Goal: Find specific page/section: Find specific page/section

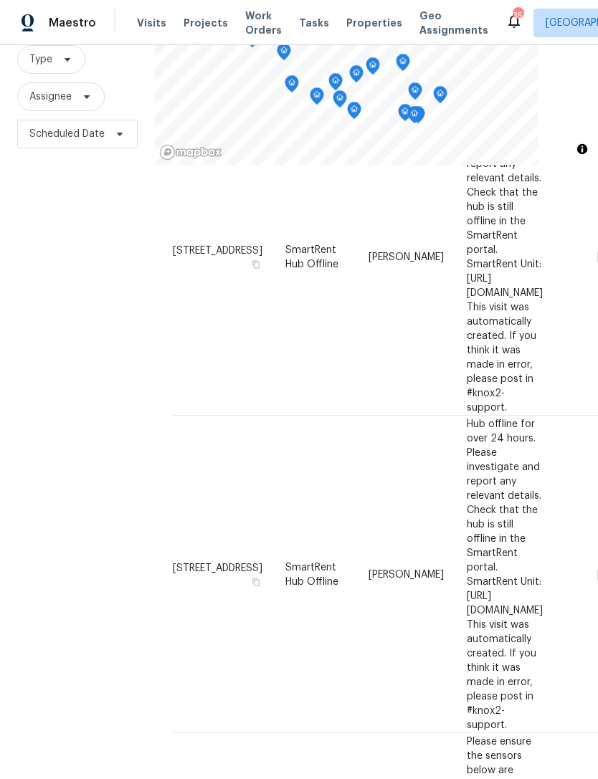
scroll to position [1036, 0]
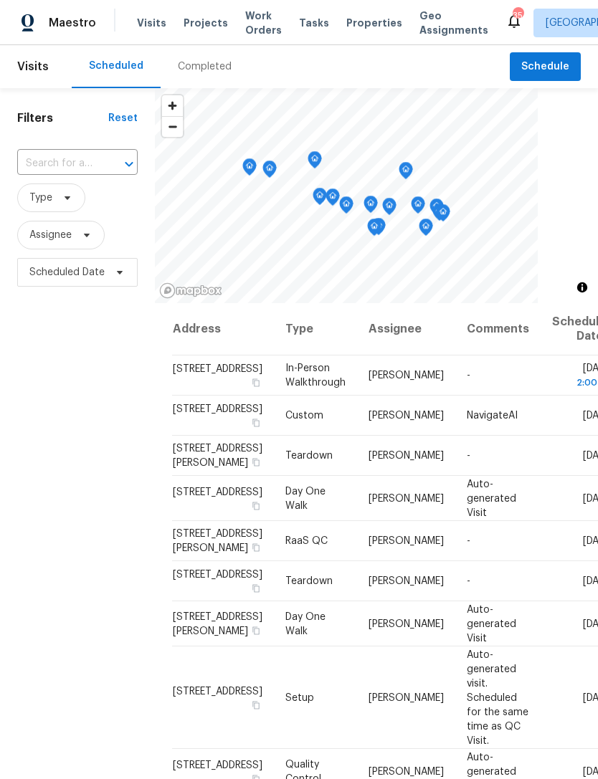
scroll to position [0, 0]
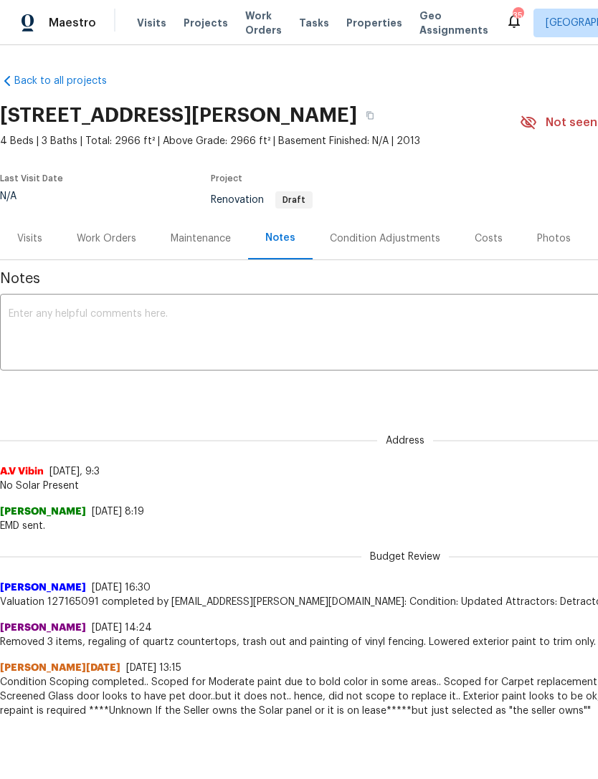
scroll to position [24, 0]
click at [484, 223] on div "Costs" at bounding box center [488, 238] width 62 height 42
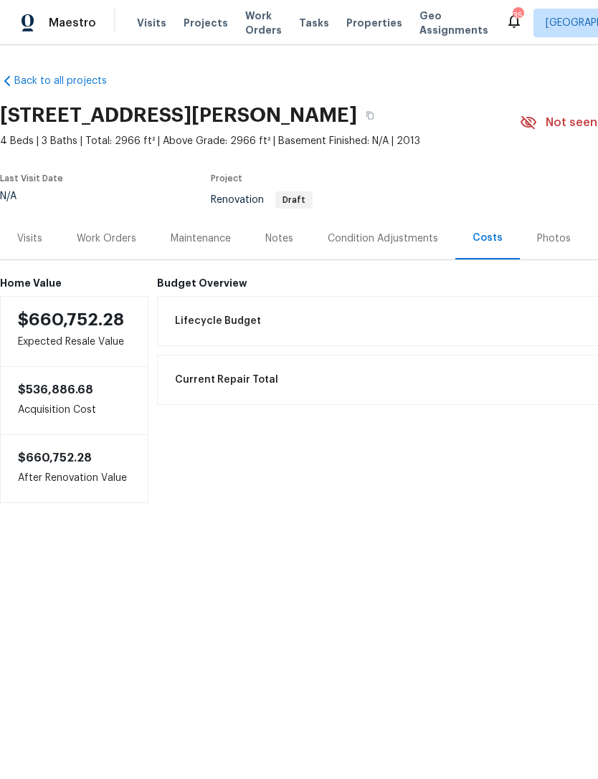
click at [122, 237] on div "Work Orders" at bounding box center [106, 239] width 59 height 14
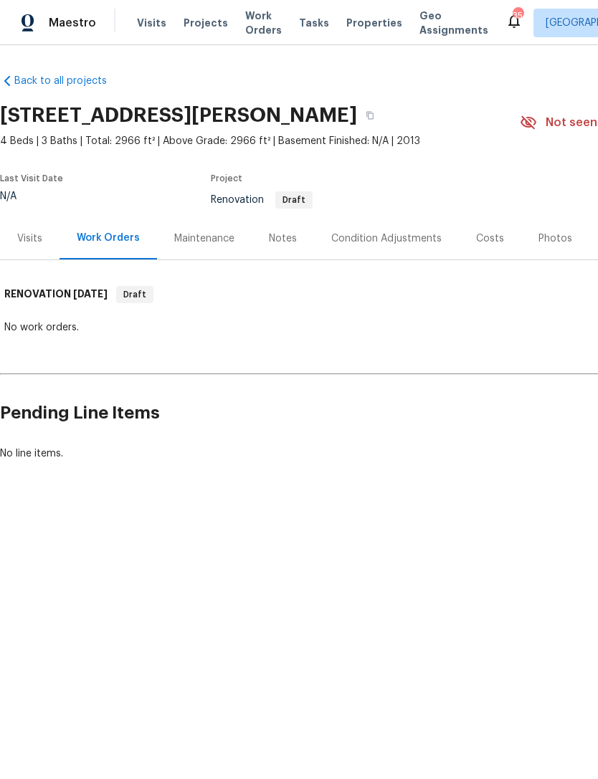
click at [35, 242] on div "Visits" at bounding box center [29, 239] width 25 height 14
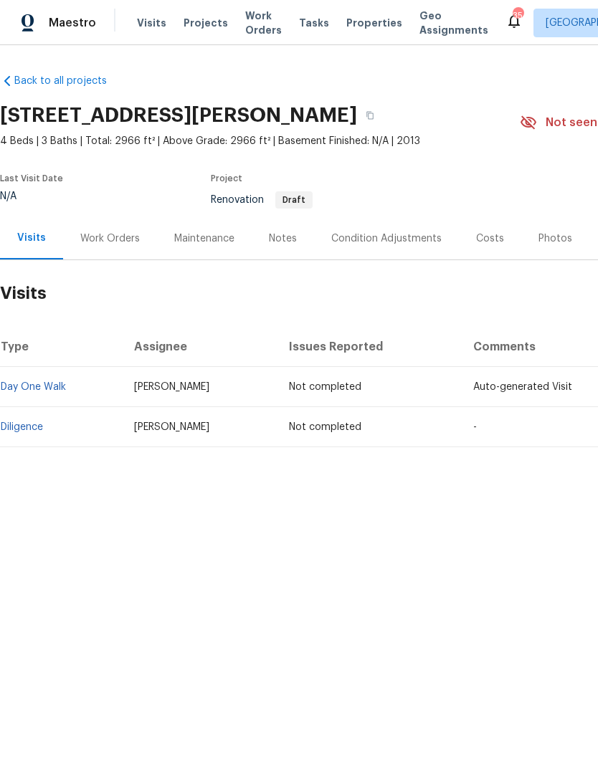
click at [47, 386] on link "Day One Walk" at bounding box center [33, 387] width 65 height 10
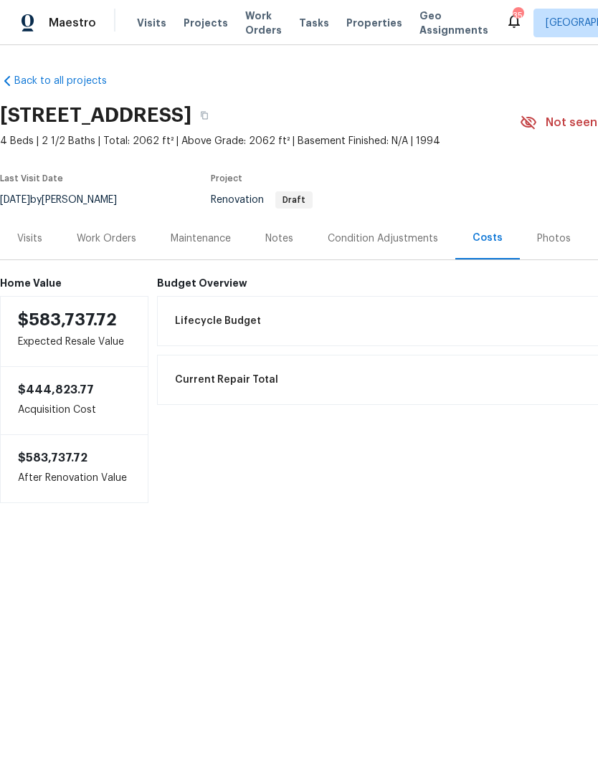
click at [102, 242] on div "Work Orders" at bounding box center [106, 239] width 59 height 14
